Goal: Information Seeking & Learning: Learn about a topic

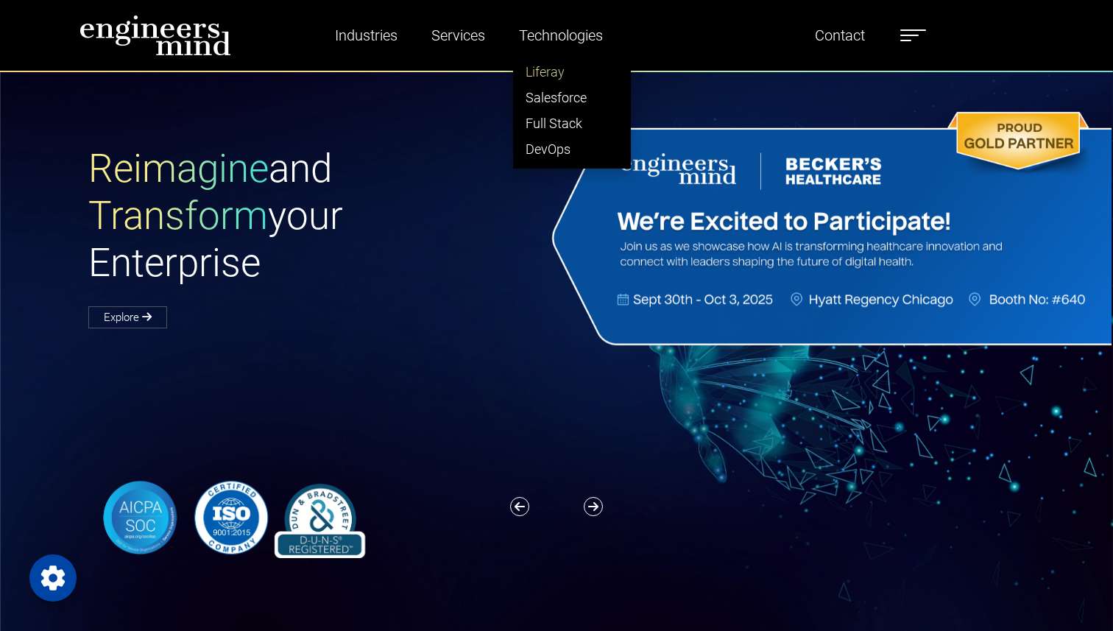
click at [557, 71] on link "Liferay" at bounding box center [572, 72] width 116 height 26
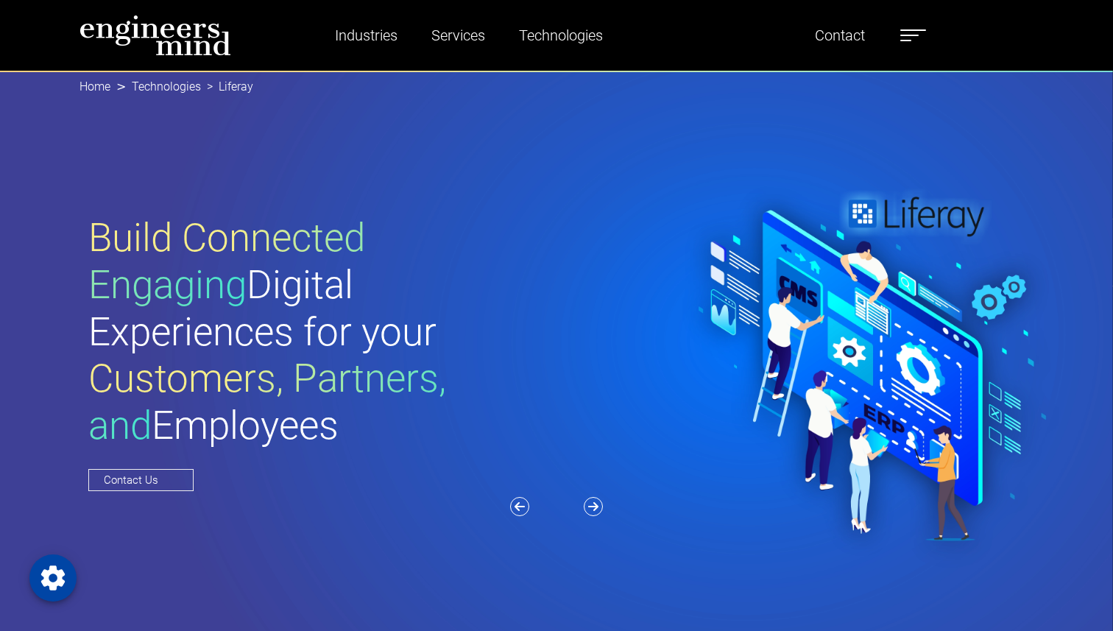
click at [177, 29] on img at bounding box center [156, 35] width 152 height 41
